Goal: Task Accomplishment & Management: Use online tool/utility

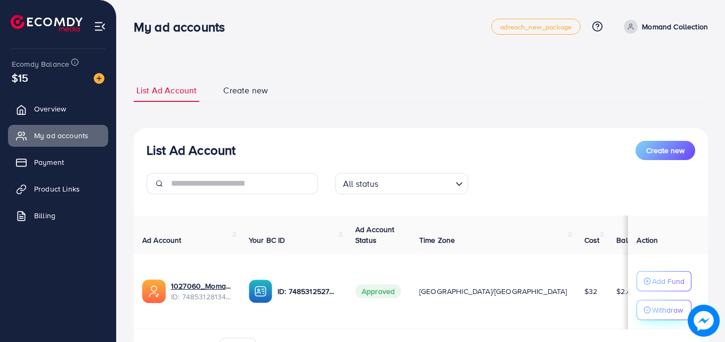
click at [652, 312] on p "Withdraw" at bounding box center [667, 309] width 31 height 13
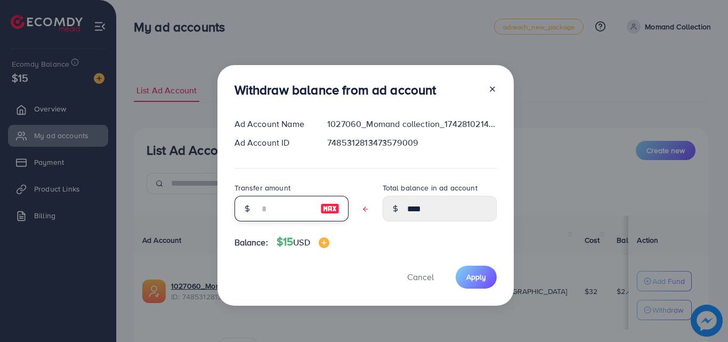
click at [312, 204] on input "text" at bounding box center [285, 209] width 53 height 26
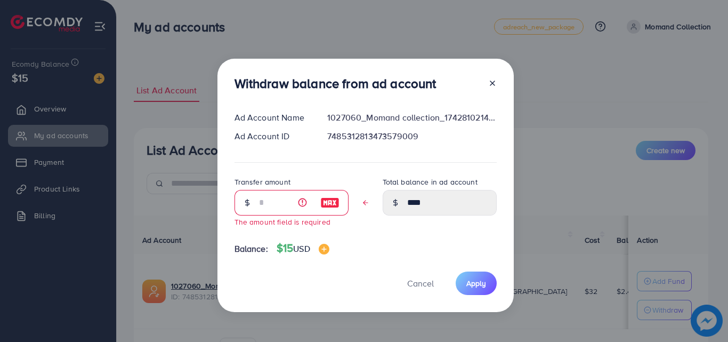
click at [487, 84] on div at bounding box center [488, 86] width 17 height 20
click at [493, 84] on icon at bounding box center [492, 83] width 9 height 9
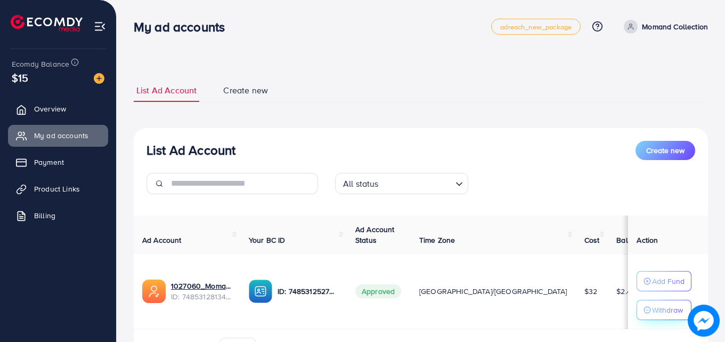
click at [665, 313] on p "Withdraw" at bounding box center [667, 309] width 31 height 13
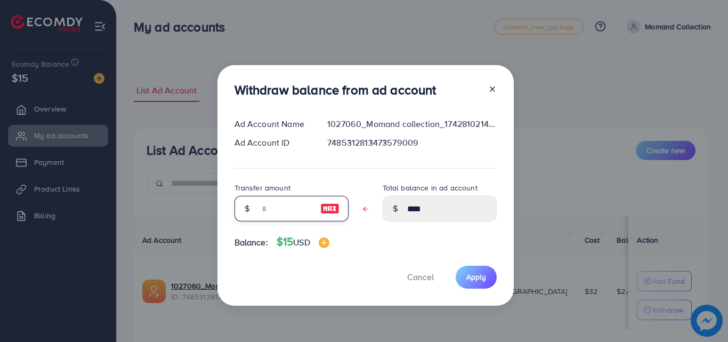
click at [293, 200] on input "text" at bounding box center [285, 209] width 53 height 26
type input "*"
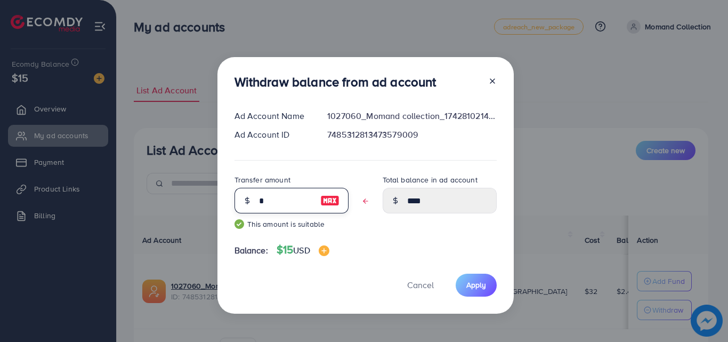
type input "****"
type input "*"
click at [475, 282] on span "Apply" at bounding box center [476, 284] width 20 height 11
